Goal: Check status: Check status

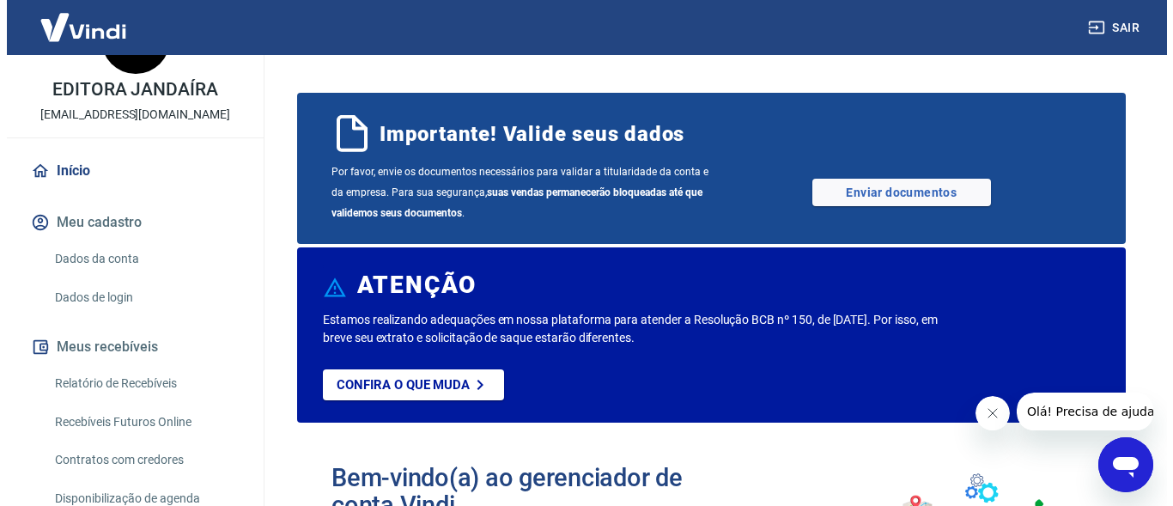
scroll to position [227, 0]
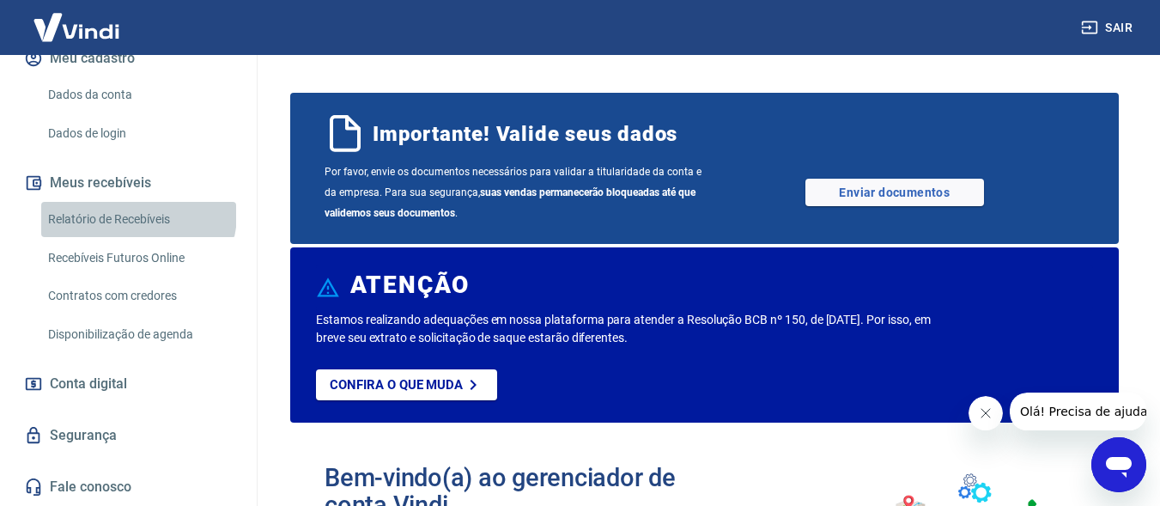
click at [137, 214] on link "Relatório de Recebíveis" at bounding box center [138, 219] width 195 height 35
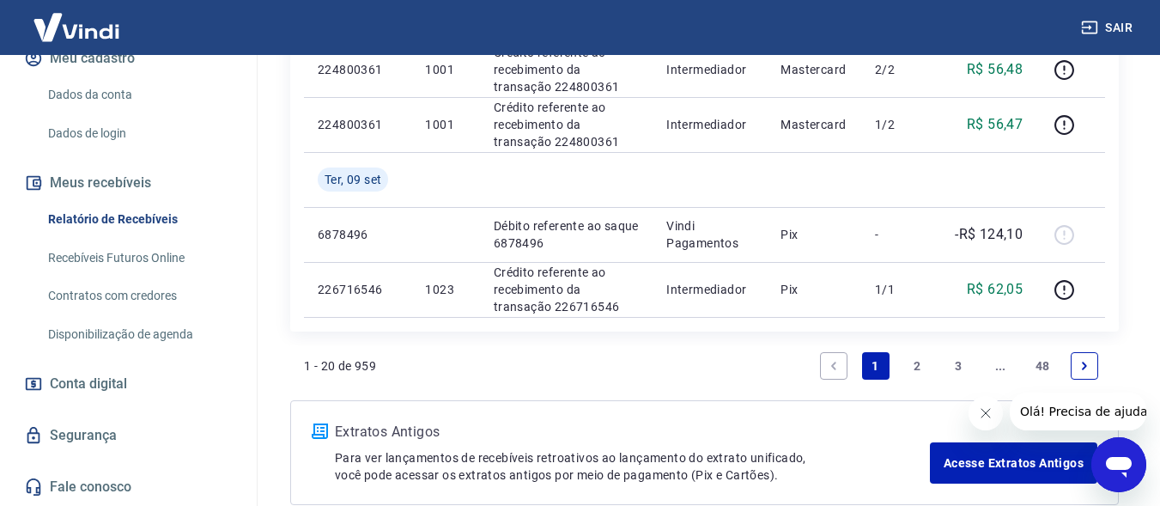
scroll to position [1631, 0]
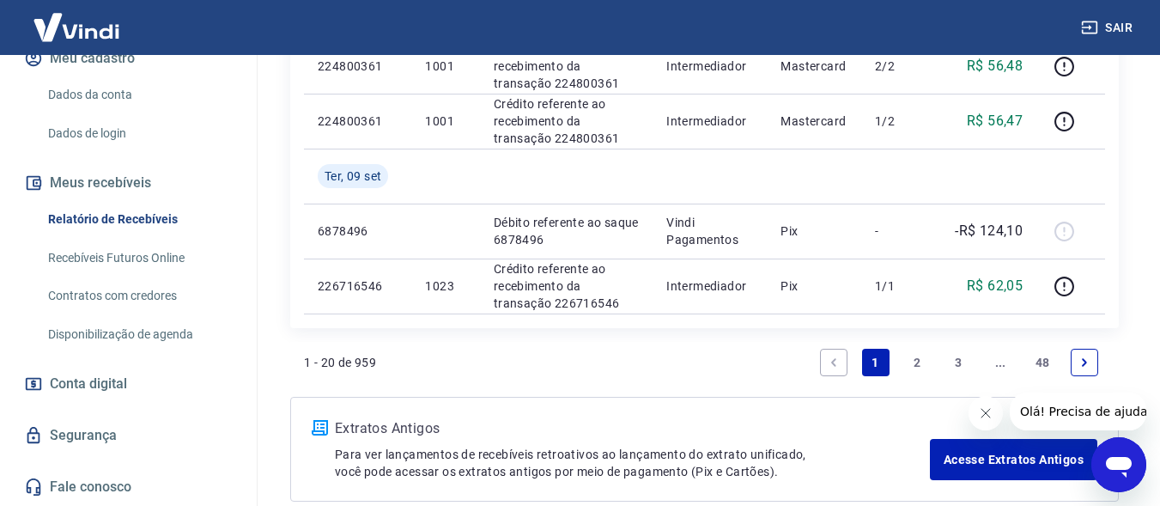
click at [912, 359] on link "2" at bounding box center [916, 362] width 27 height 27
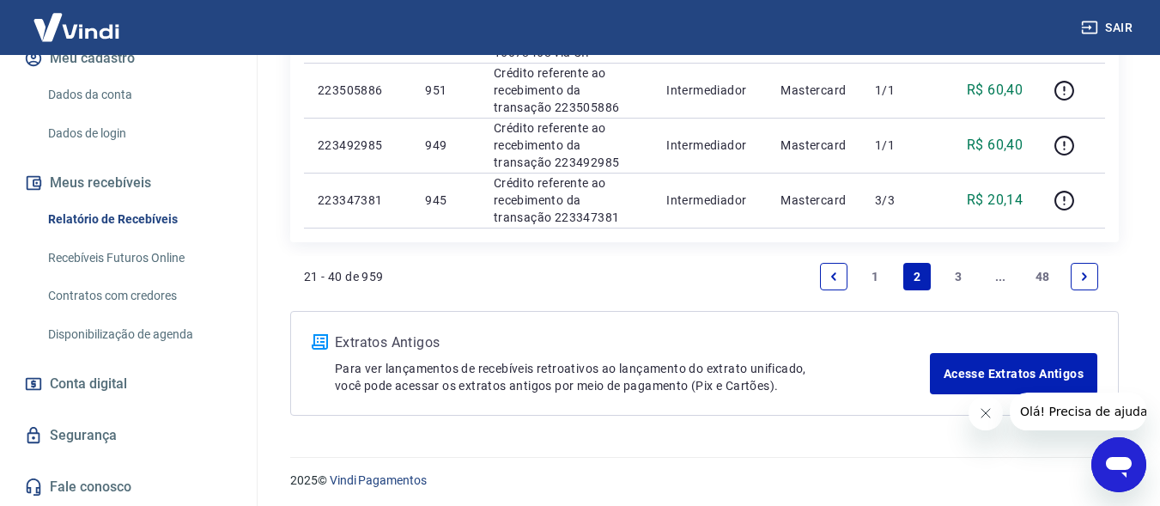
scroll to position [1611, 0]
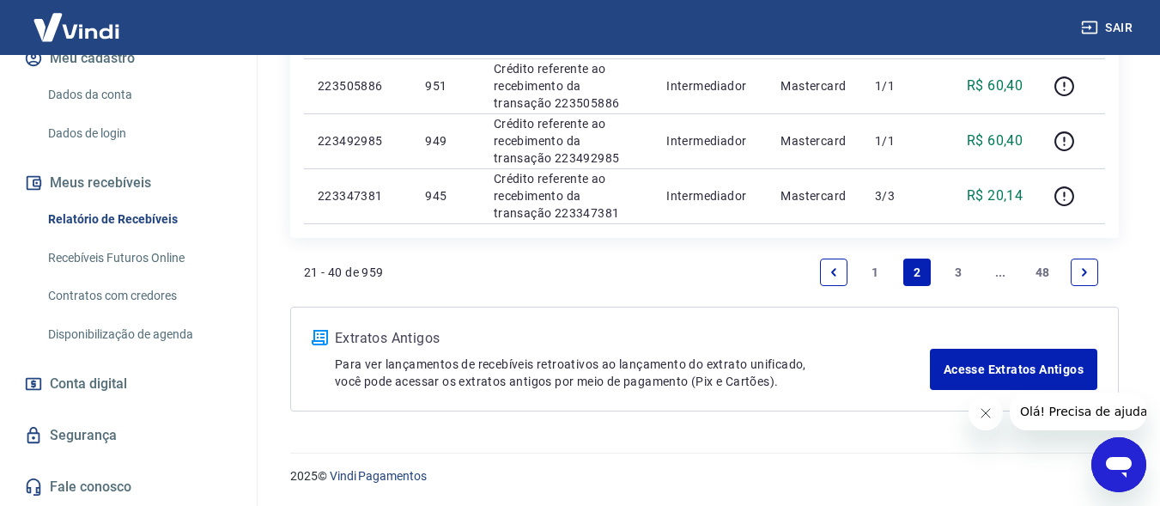
click at [876, 271] on link "1" at bounding box center [875, 271] width 27 height 27
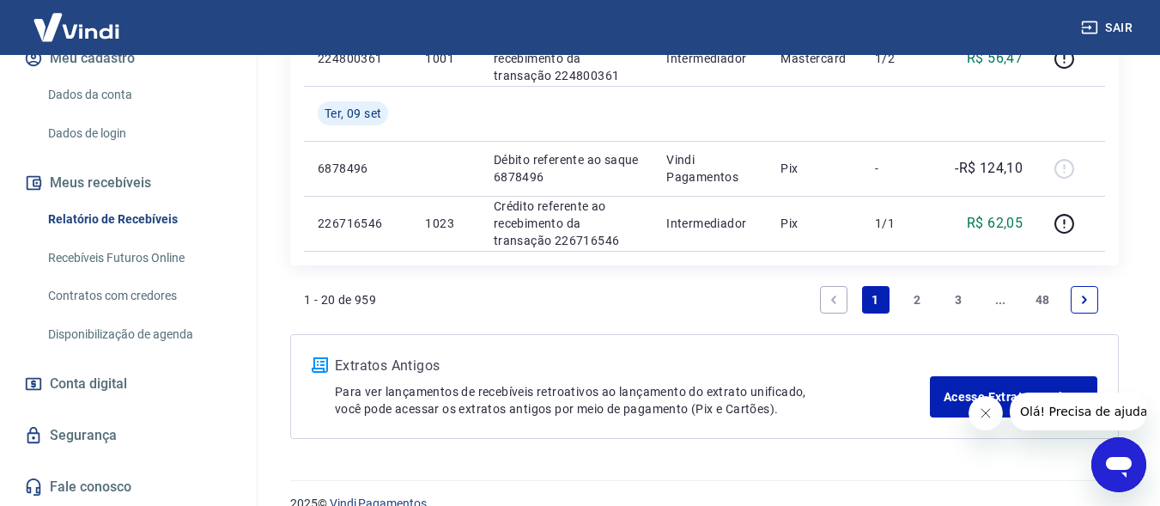
scroll to position [1721, 0]
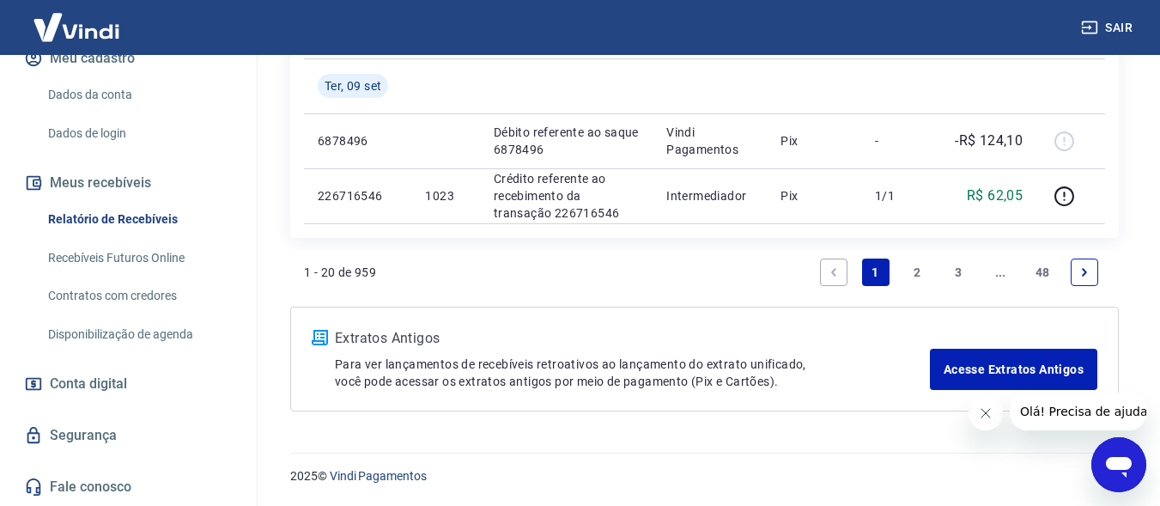
click at [919, 270] on link "2" at bounding box center [916, 271] width 27 height 27
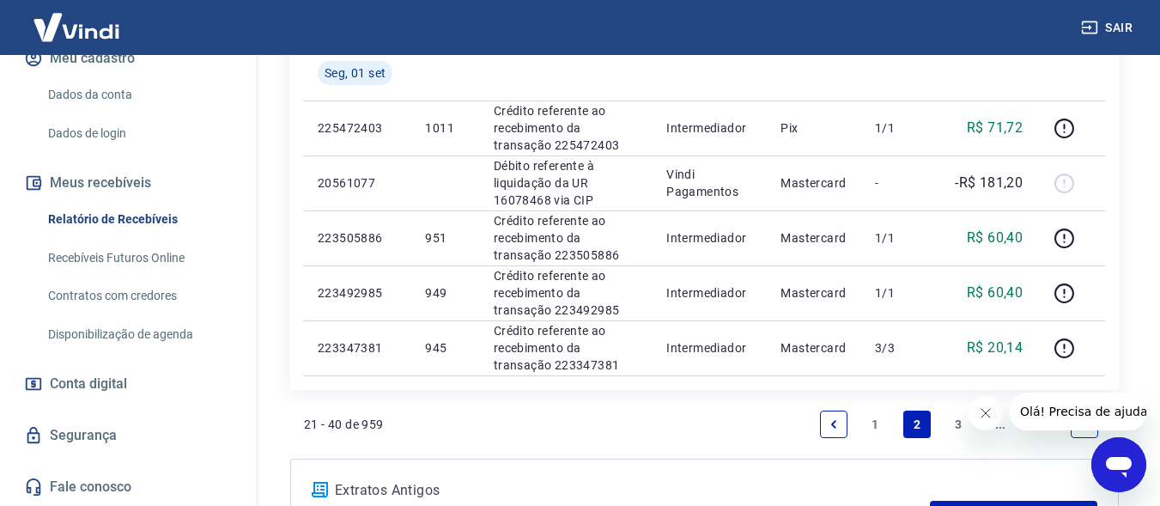
scroll to position [1611, 0]
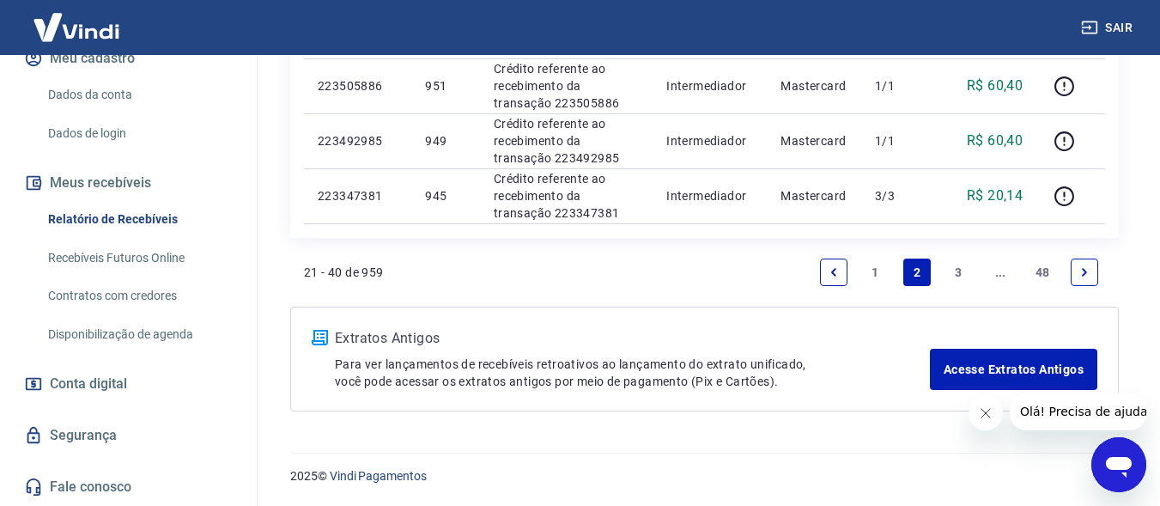
click at [870, 271] on link "1" at bounding box center [875, 271] width 27 height 27
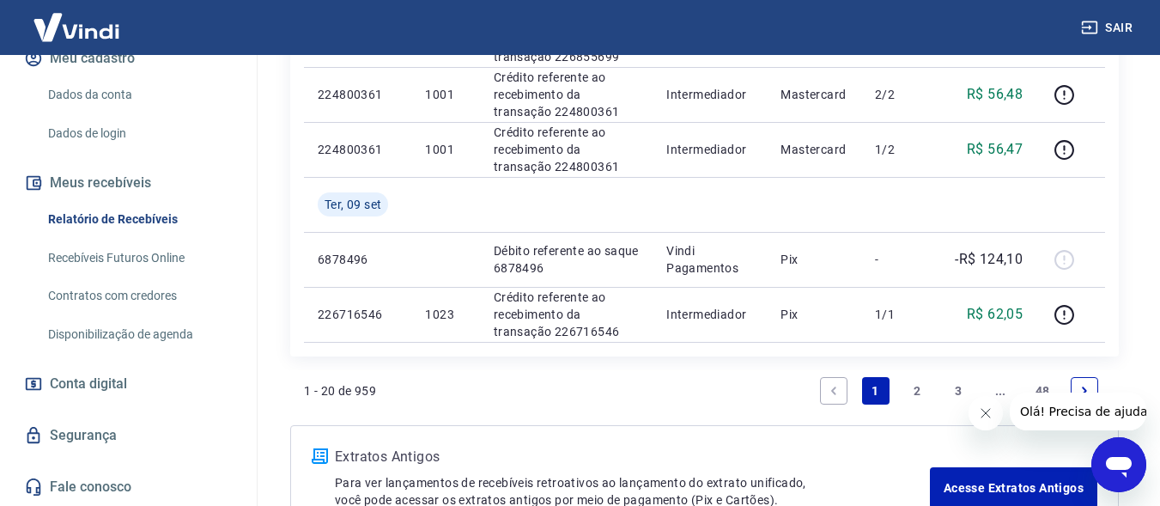
scroll to position [1549, 0]
